Goal: Task Accomplishment & Management: Complete application form

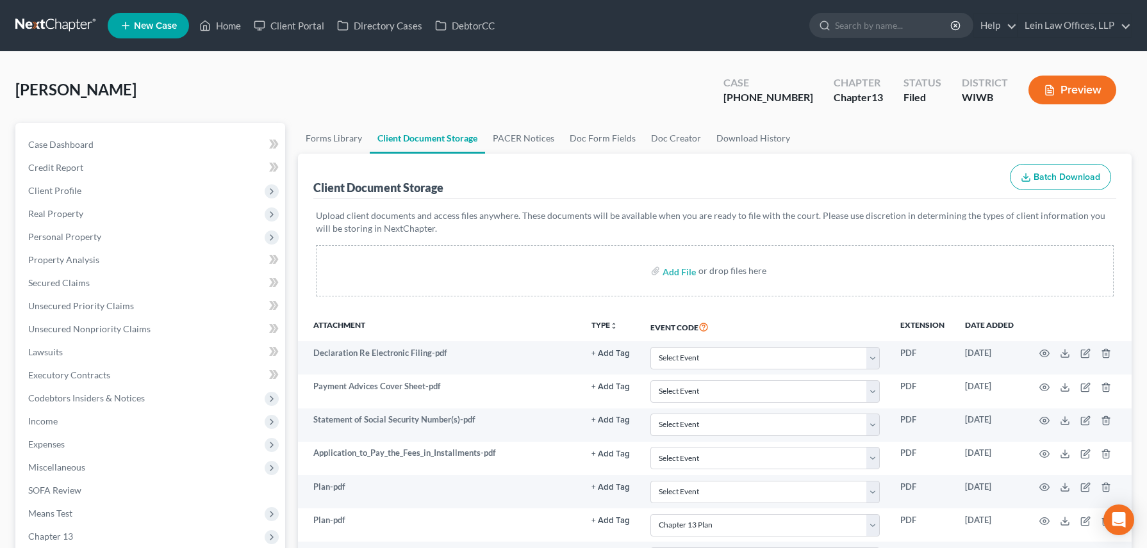
select select "1"
select select "0"
click at [210, 23] on icon at bounding box center [205, 25] width 12 height 15
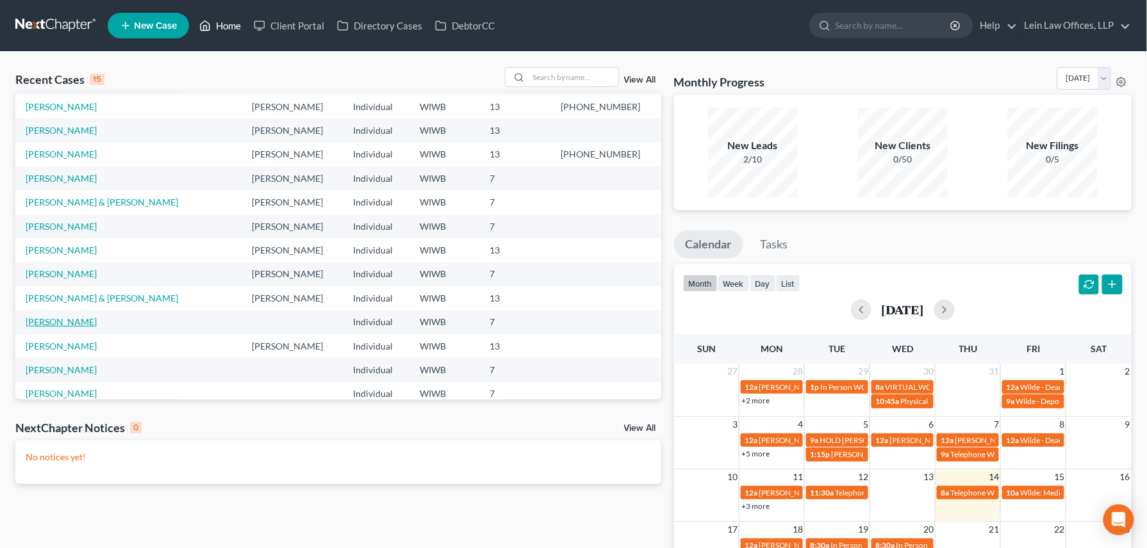
scroll to position [85, 0]
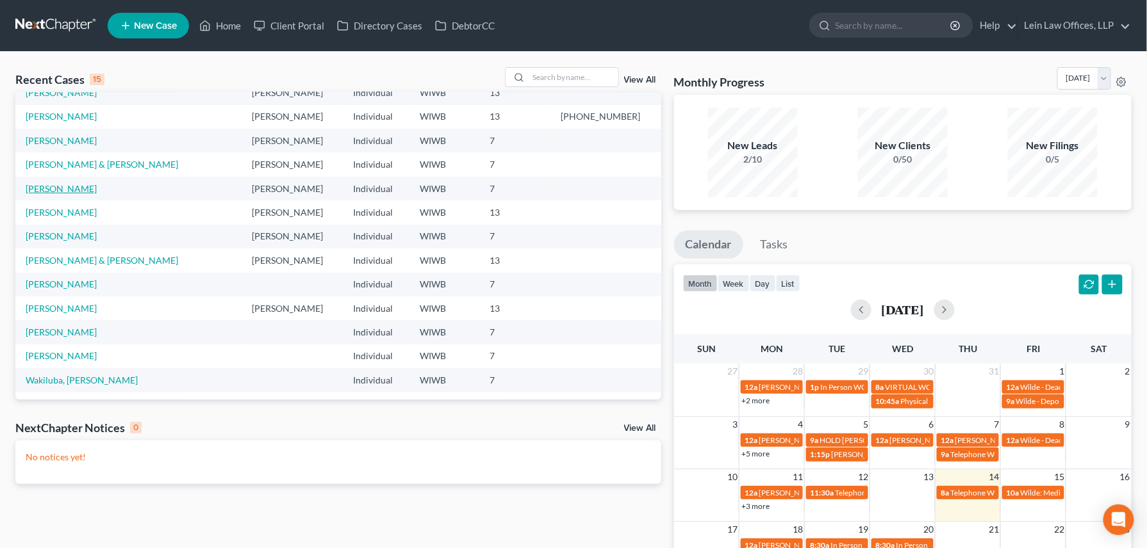
click at [61, 183] on link "[PERSON_NAME]" at bounding box center [61, 188] width 71 height 11
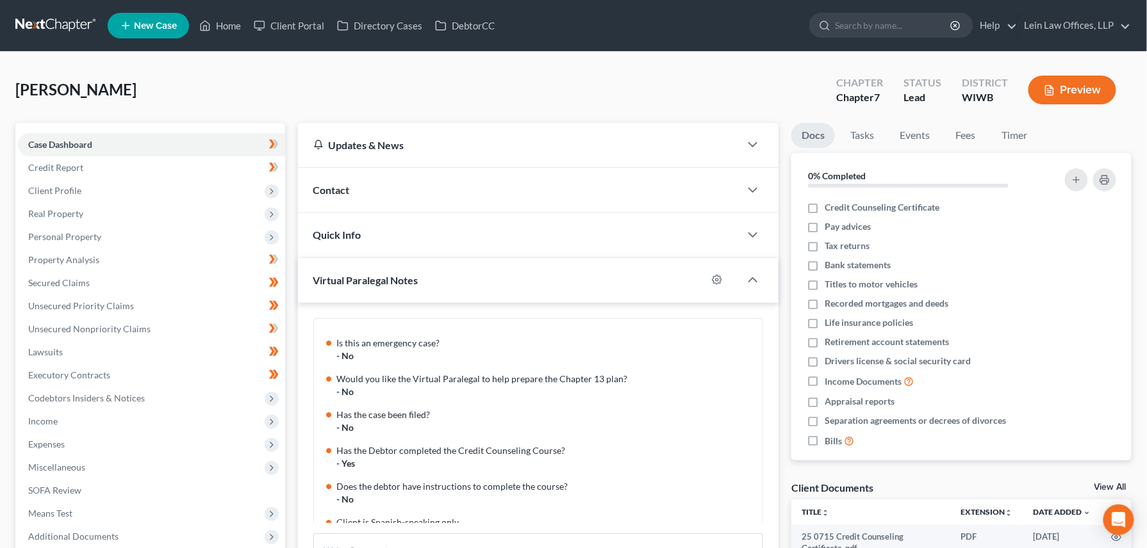
scroll to position [127, 0]
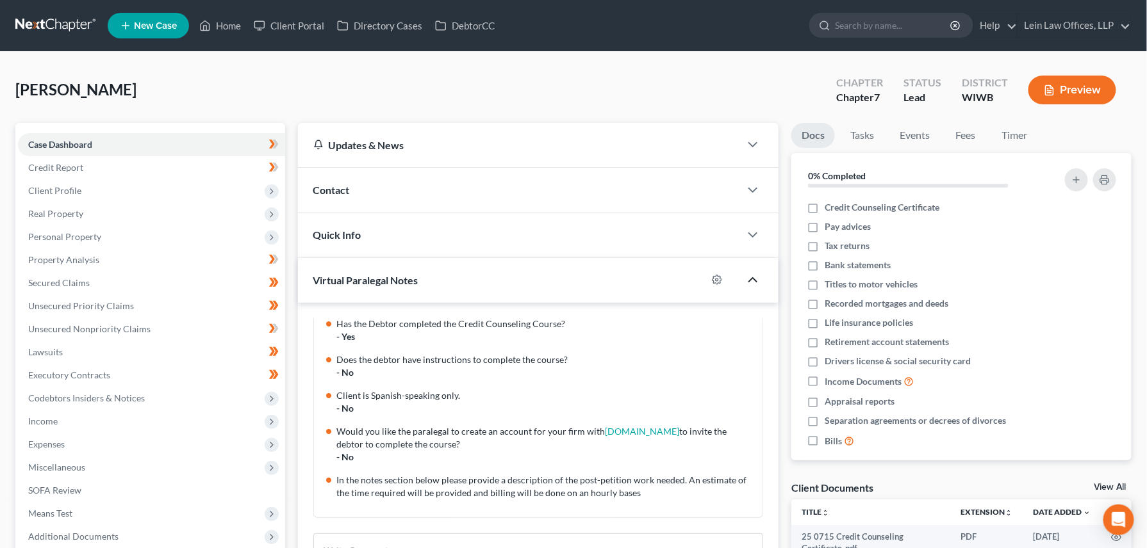
click at [749, 282] on icon "button" at bounding box center [752, 279] width 15 height 15
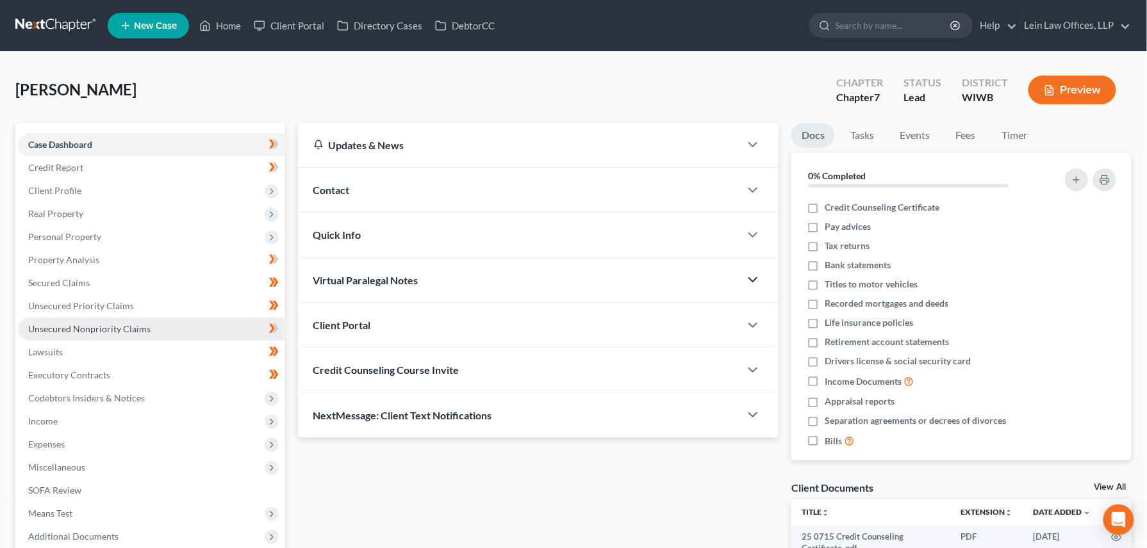
click at [69, 325] on span "Unsecured Nonpriority Claims" at bounding box center [89, 328] width 122 height 11
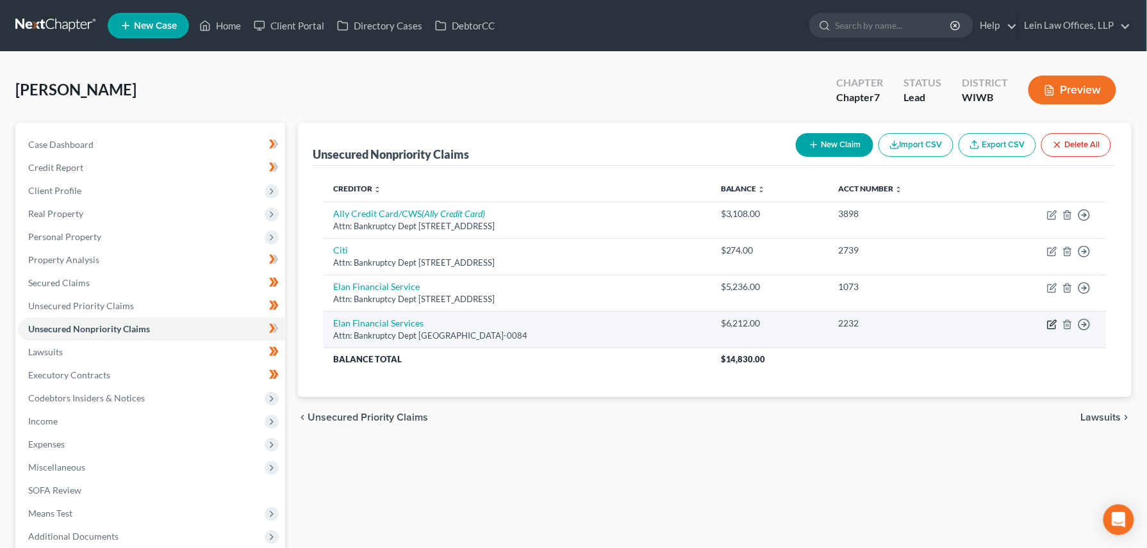
click at [1054, 329] on icon "button" at bounding box center [1052, 325] width 10 height 10
select select "26"
select select "2"
select select "0"
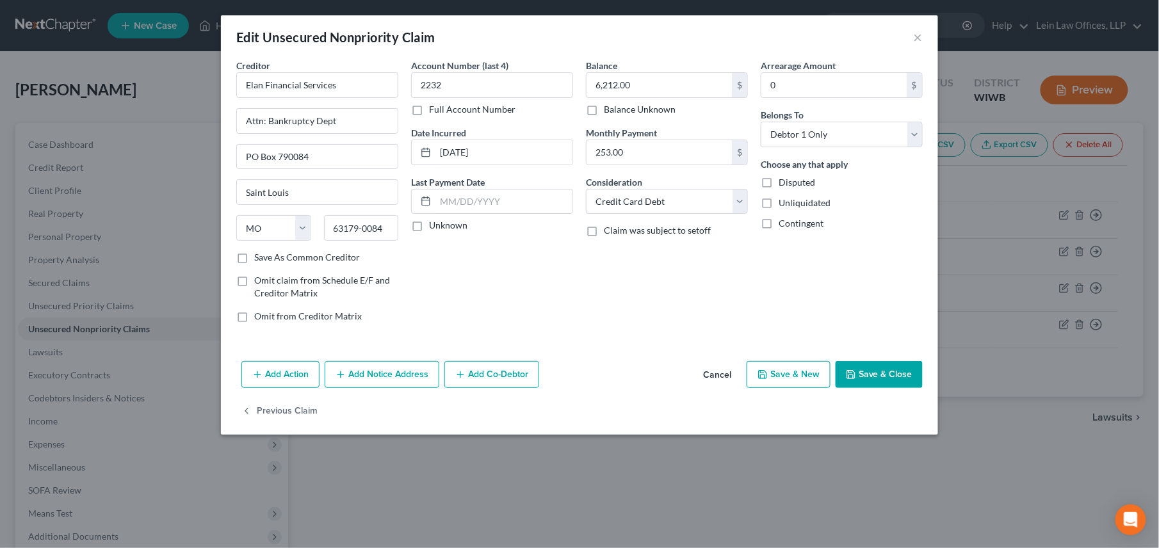
click at [872, 378] on button "Save & Close" at bounding box center [879, 374] width 87 height 27
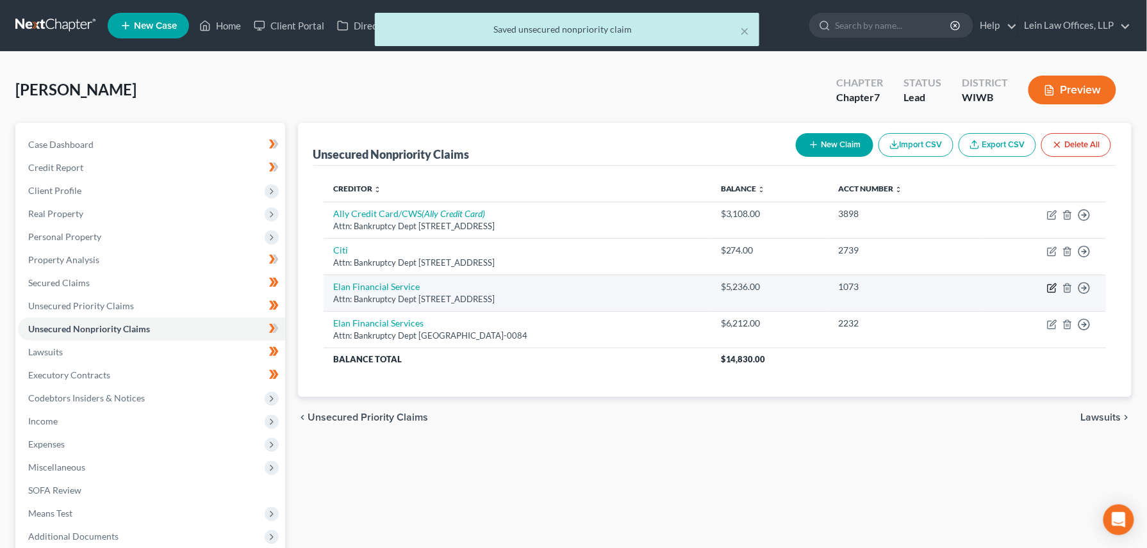
click at [1051, 288] on icon "button" at bounding box center [1052, 288] width 10 height 10
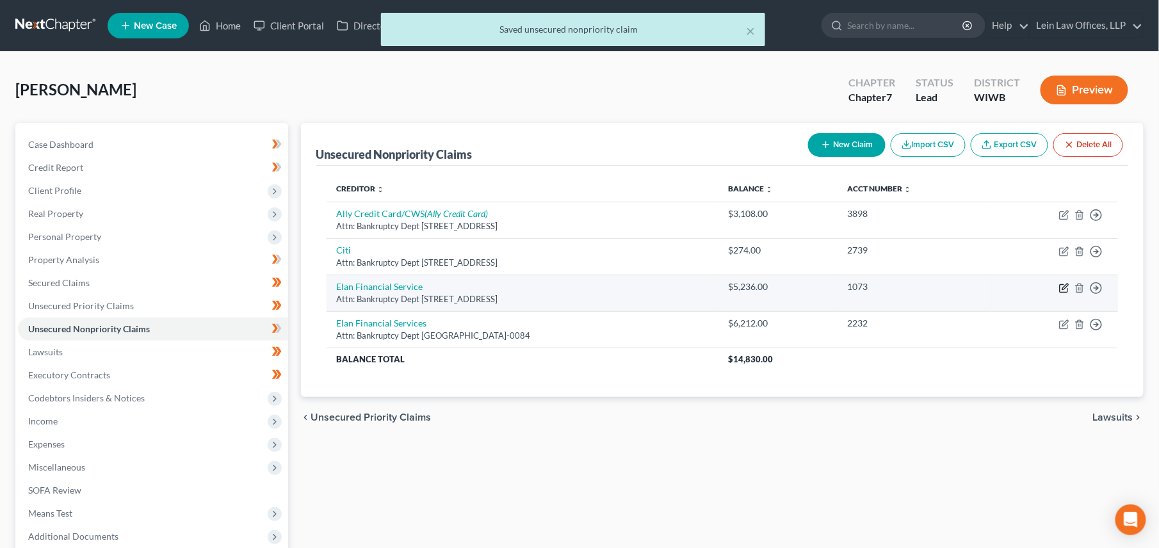
select select "26"
select select "2"
select select "0"
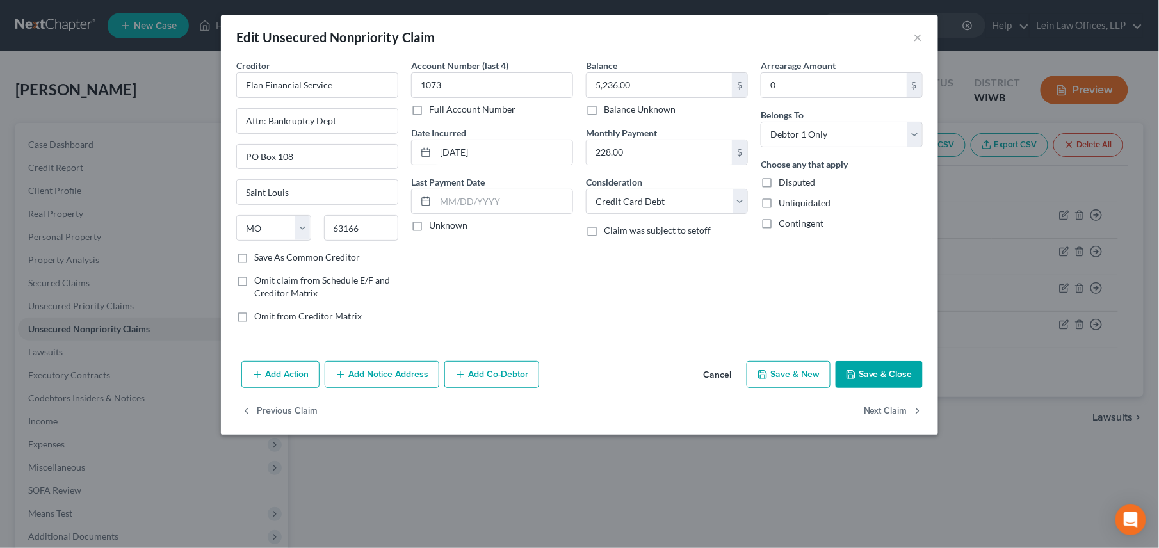
click at [877, 383] on button "Save & Close" at bounding box center [879, 374] width 87 height 27
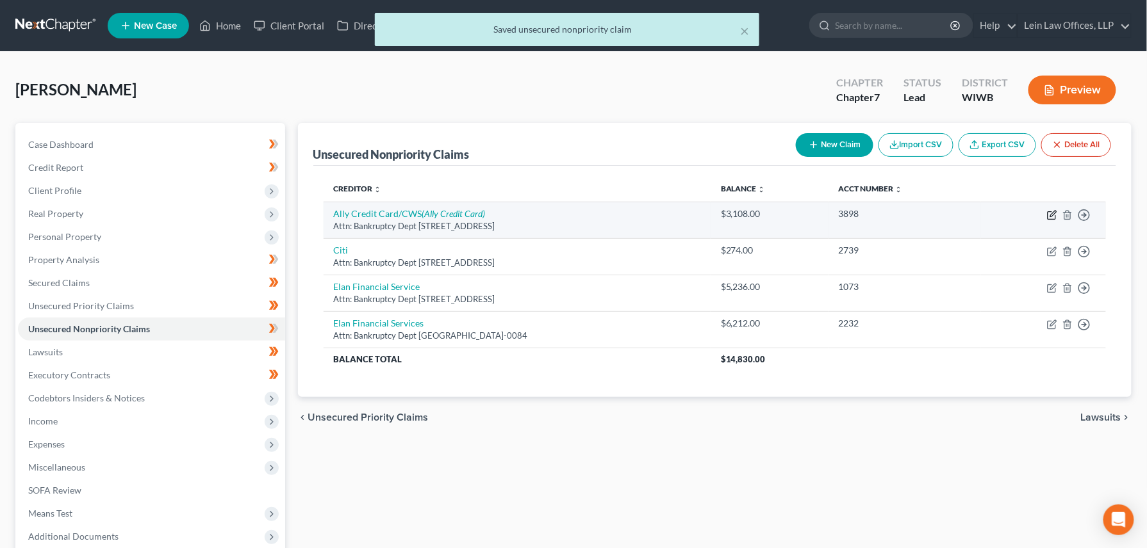
click at [1049, 214] on icon "button" at bounding box center [1052, 215] width 10 height 10
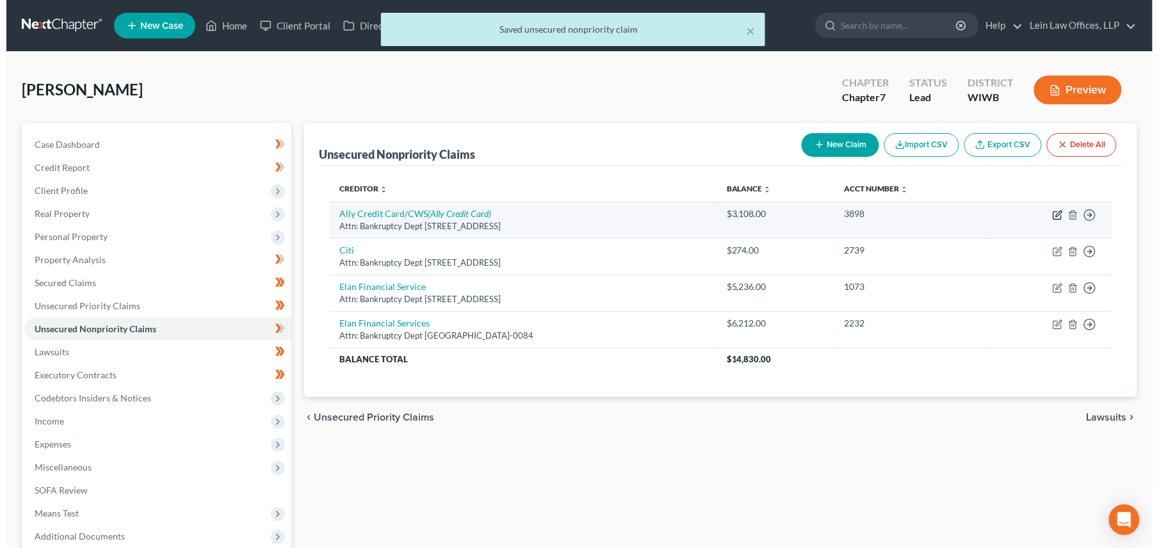
select select "7"
select select "2"
select select "0"
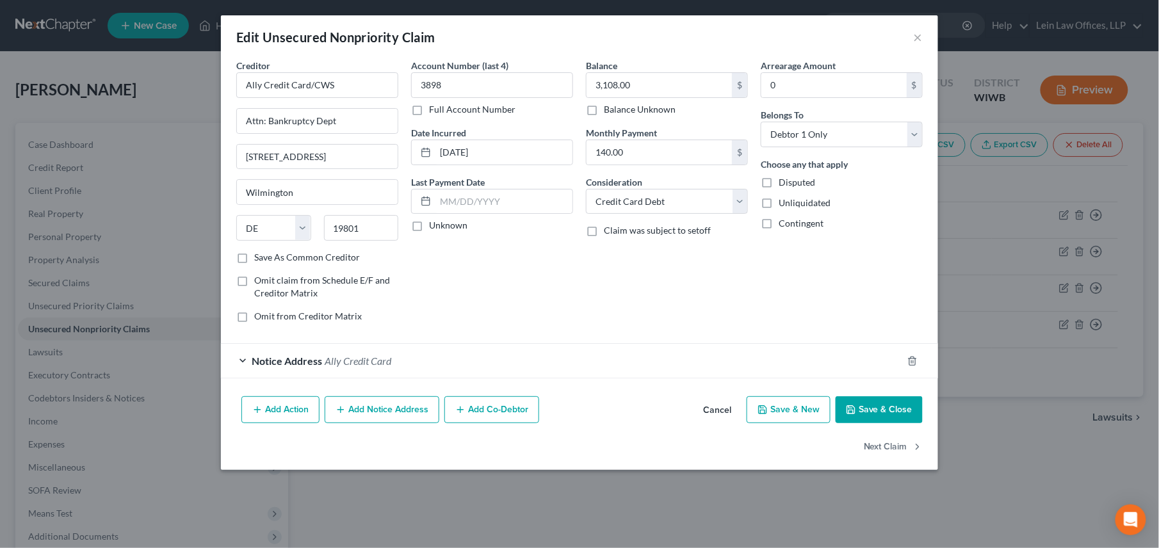
click at [876, 403] on button "Save & Close" at bounding box center [879, 409] width 87 height 27
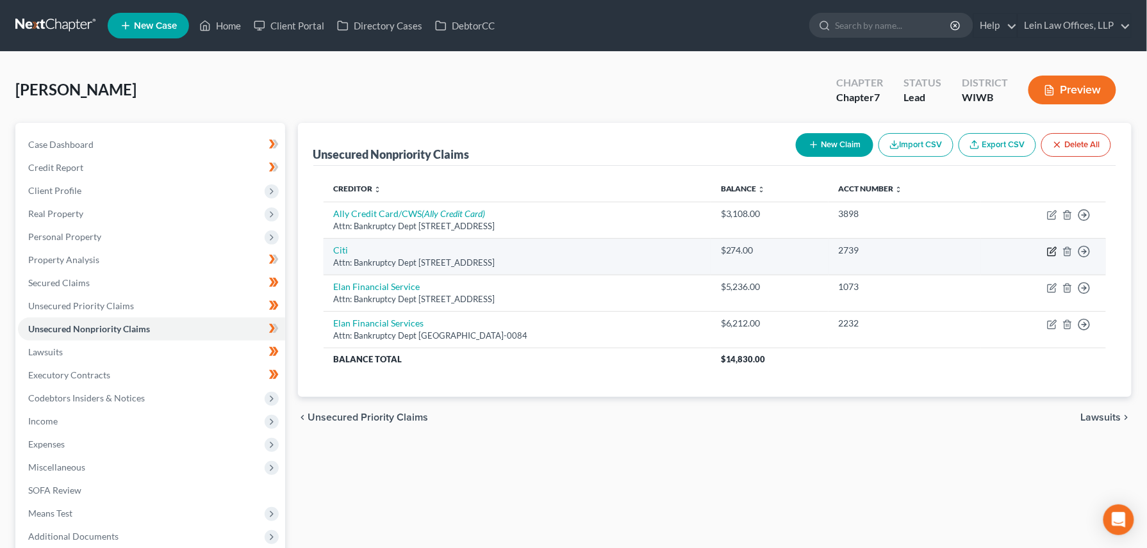
click at [1051, 254] on icon "button" at bounding box center [1052, 252] width 10 height 10
select select "43"
select select "2"
select select "0"
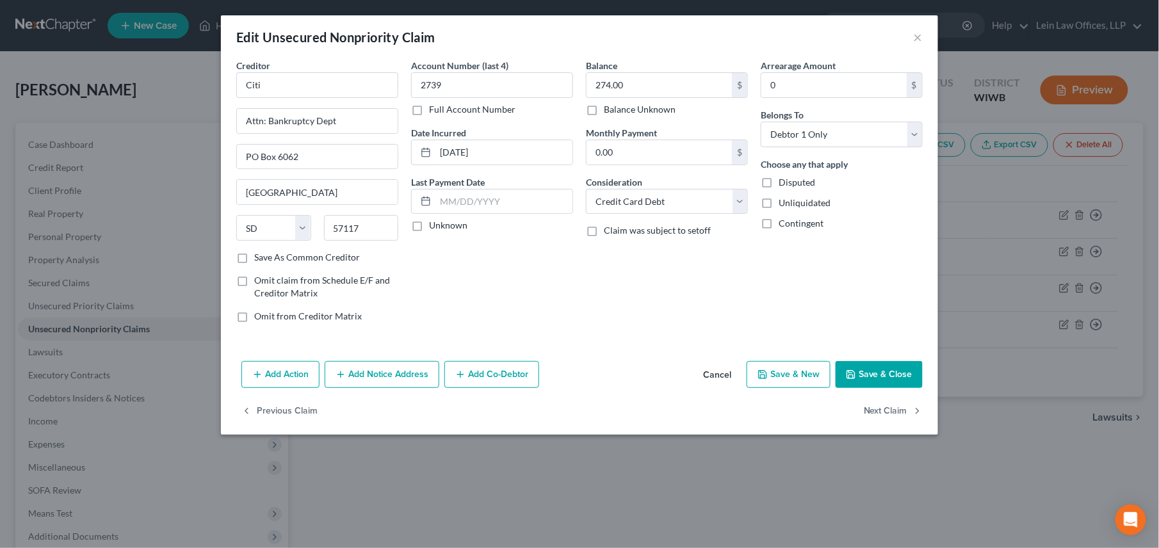
click at [872, 374] on button "Save & Close" at bounding box center [879, 374] width 87 height 27
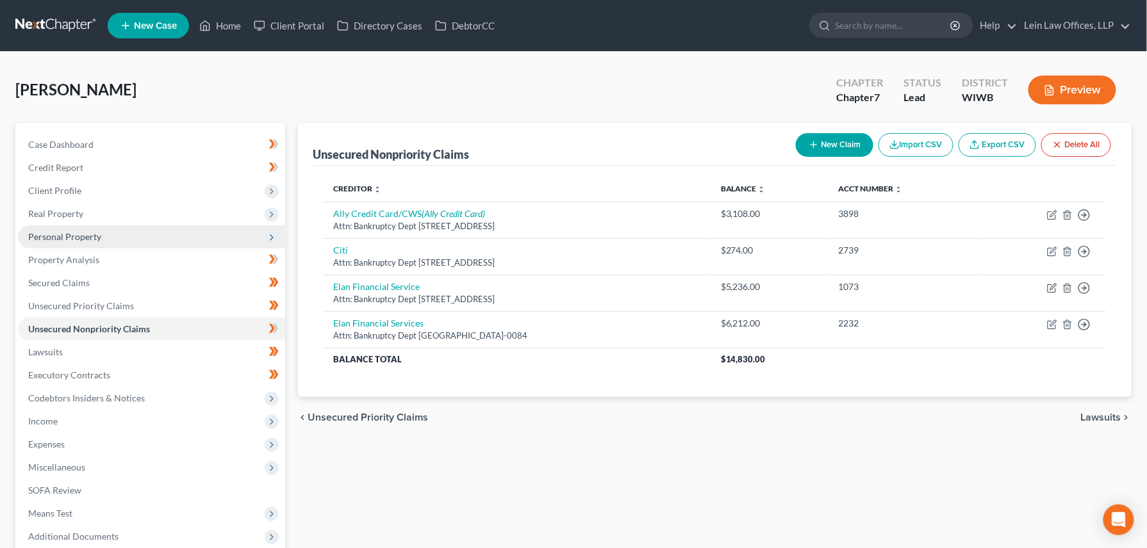
click at [64, 236] on span "Personal Property" at bounding box center [64, 236] width 73 height 11
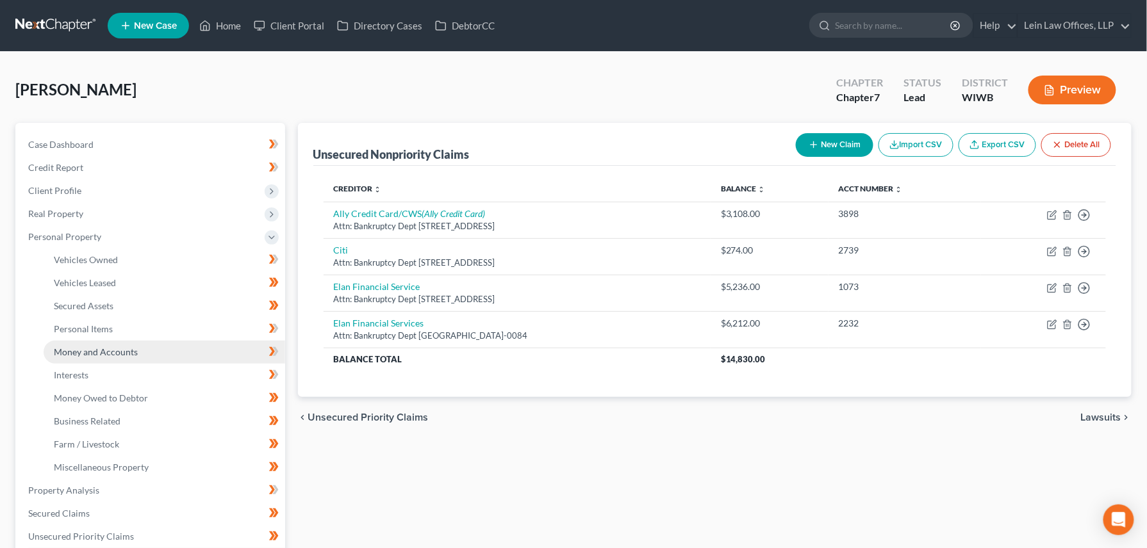
click at [95, 351] on span "Money and Accounts" at bounding box center [96, 352] width 84 height 11
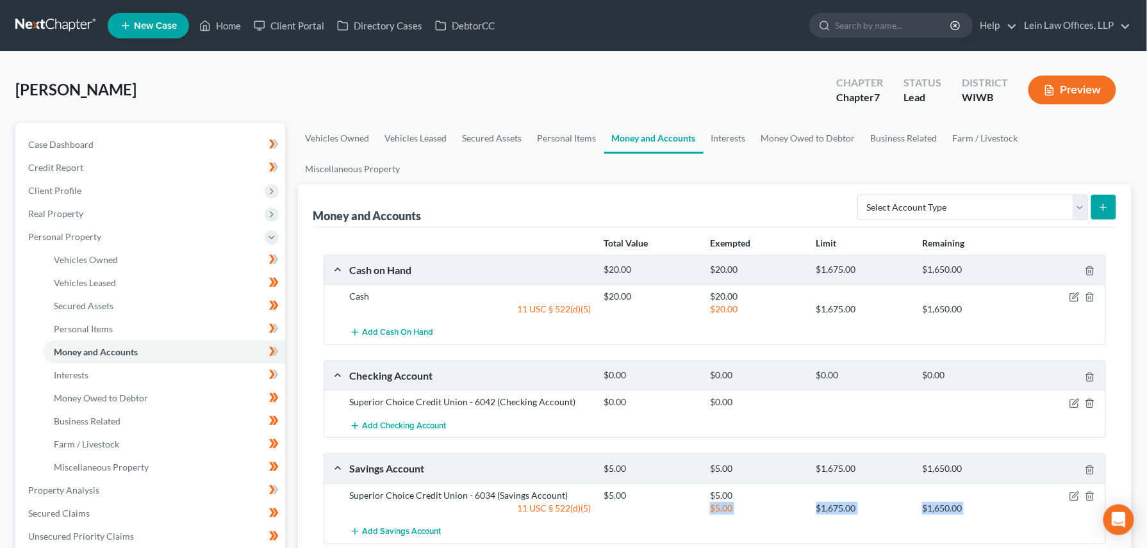
scroll to position [363, 0]
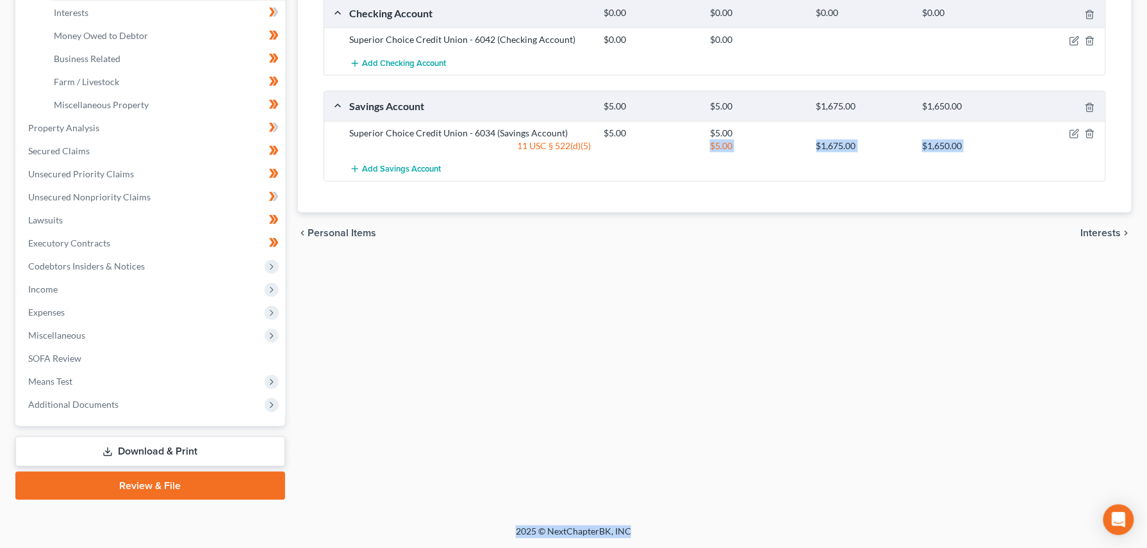
drag, startPoint x: 856, startPoint y: 592, endPoint x: 894, endPoint y: 592, distance: 37.8
click at [894, 548] on html "Home New Case Client Portal Directory Cases DebtorCC Lein Law Offices, LLP cind…" at bounding box center [573, 92] width 1147 height 911
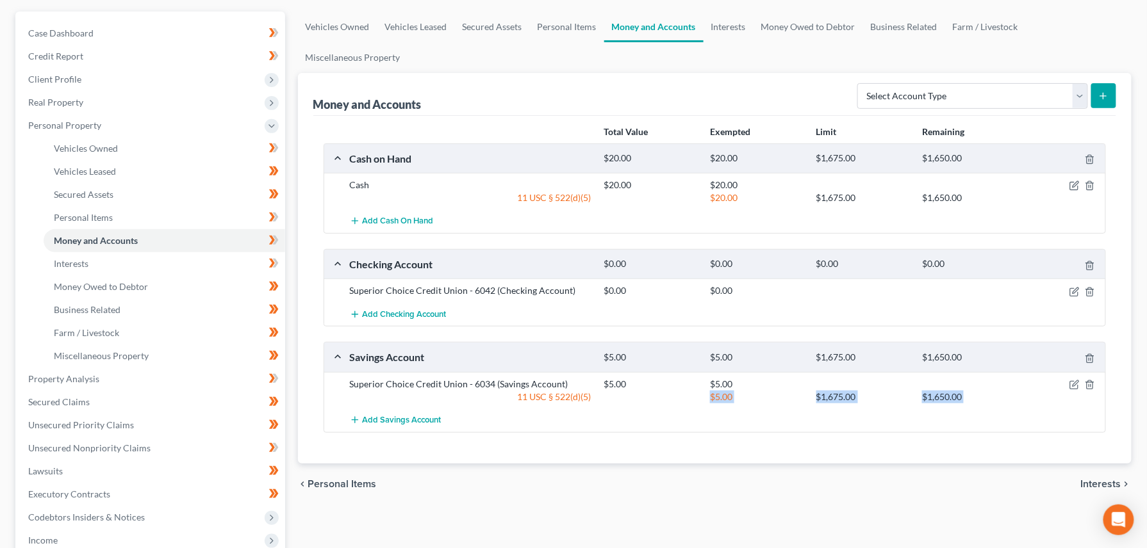
scroll to position [106, 0]
